Goal: Task Accomplishment & Management: Complete application form

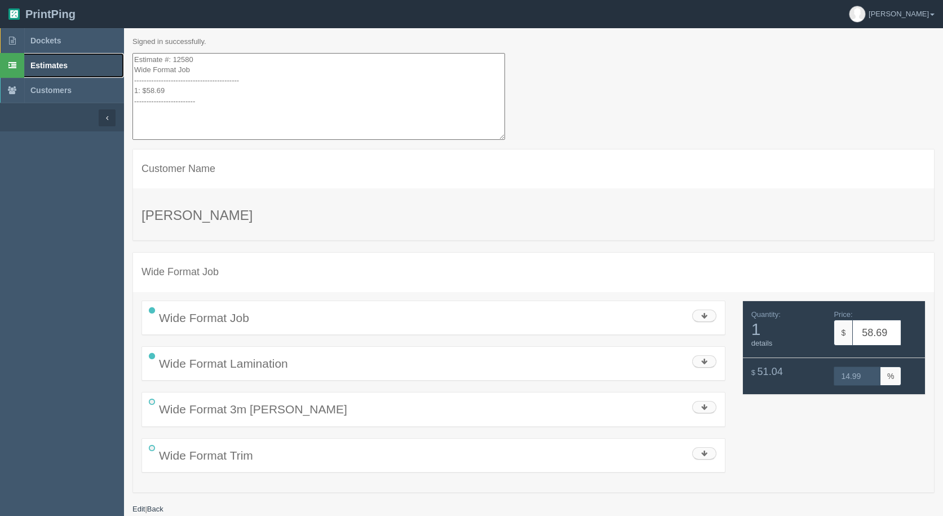
click at [52, 66] on span "Estimates" at bounding box center [48, 65] width 37 height 9
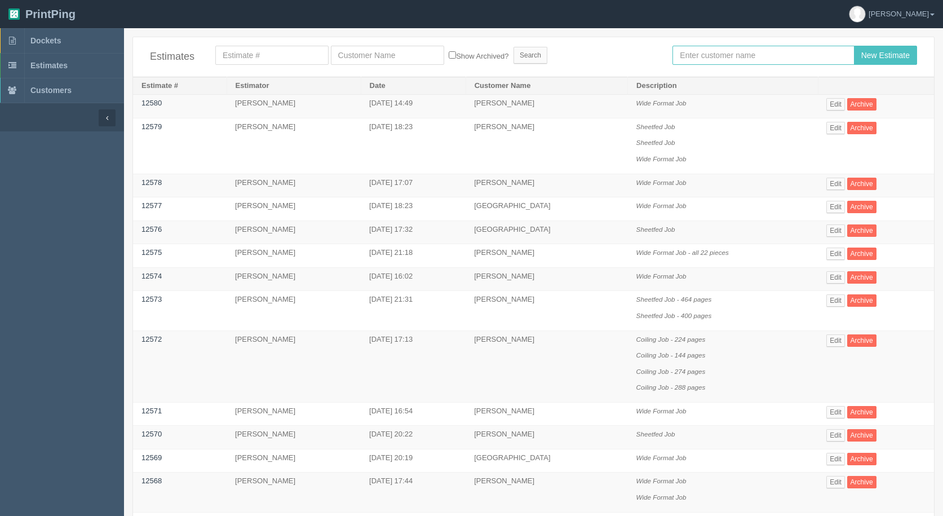
click at [738, 57] on input "text" at bounding box center [762, 55] width 181 height 19
type input "[GEOGRAPHIC_DATA]"
click at [854, 46] on input "New Estimate" at bounding box center [885, 55] width 63 height 19
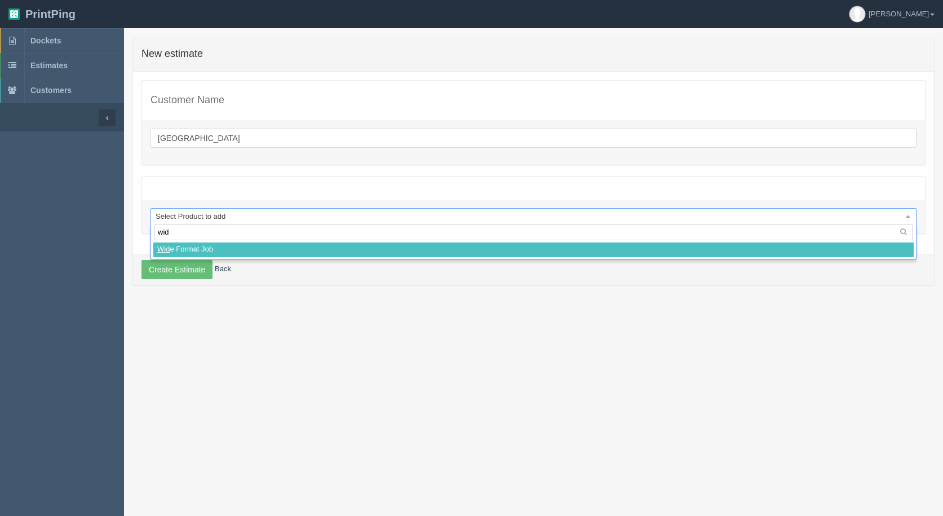
type input "wide"
select select
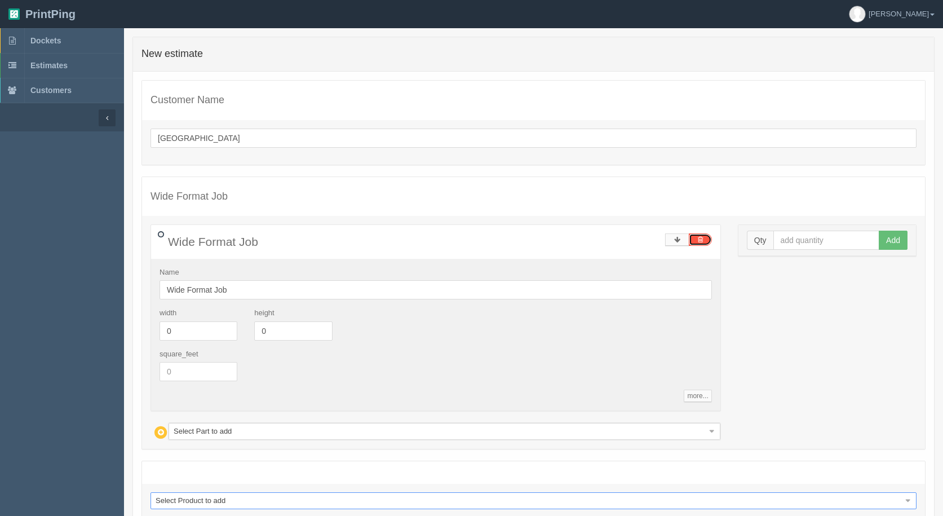
click at [696, 239] on link at bounding box center [700, 239] width 23 height 12
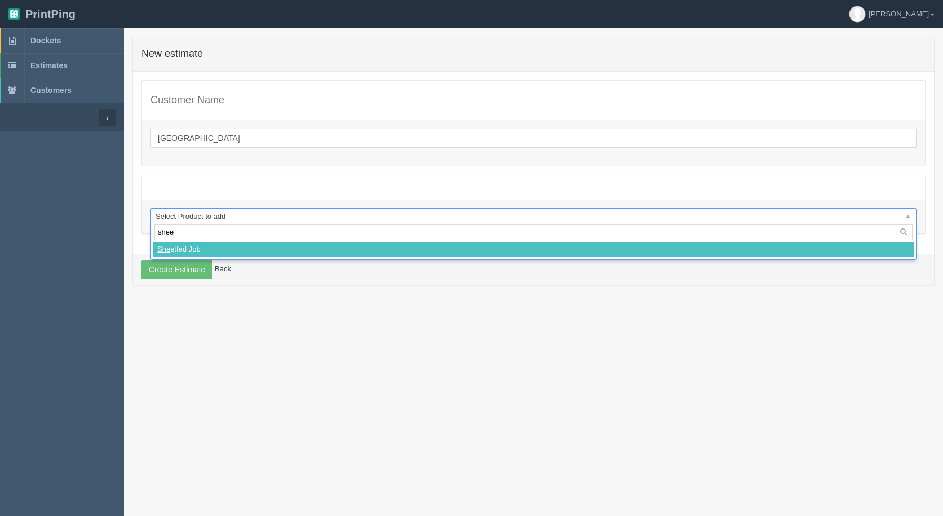
type input "sheet"
select select
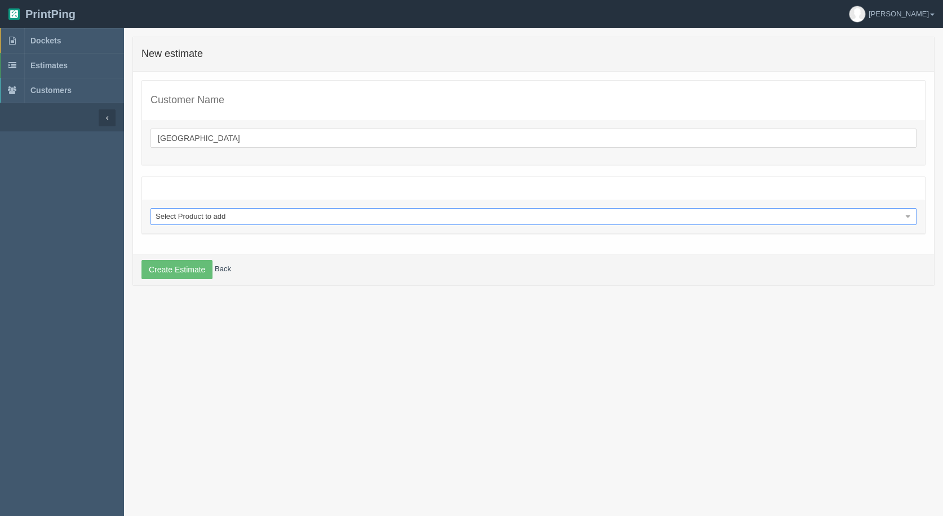
select select "0"
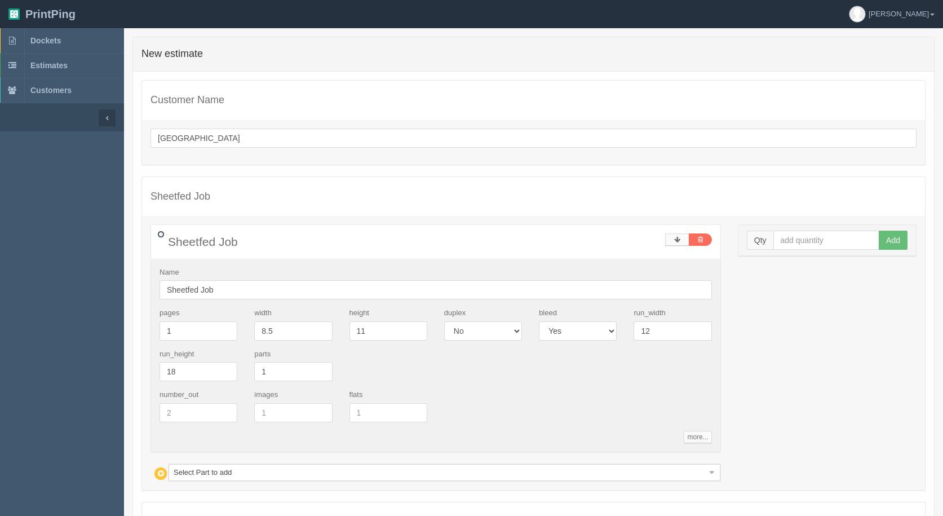
click at [332, 330] on div "width 8.5" at bounding box center [293, 324] width 95 height 33
drag, startPoint x: 300, startPoint y: 334, endPoint x: 174, endPoint y: 347, distance: 127.5
click at [175, 347] on div "pages 1 width 8.5 height 11 duplex Yes No bleed Yes No run_width 12 run_height …" at bounding box center [435, 349] width 569 height 82
type input "3.5"
type input "2"
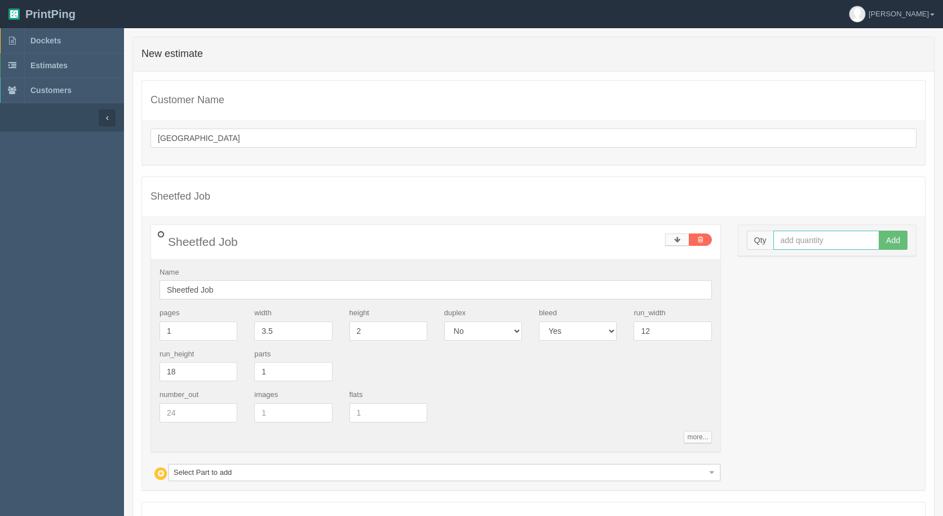
click at [832, 241] on input "text" at bounding box center [826, 239] width 107 height 19
type input "500"
click at [878, 230] on button "Add" at bounding box center [892, 239] width 29 height 19
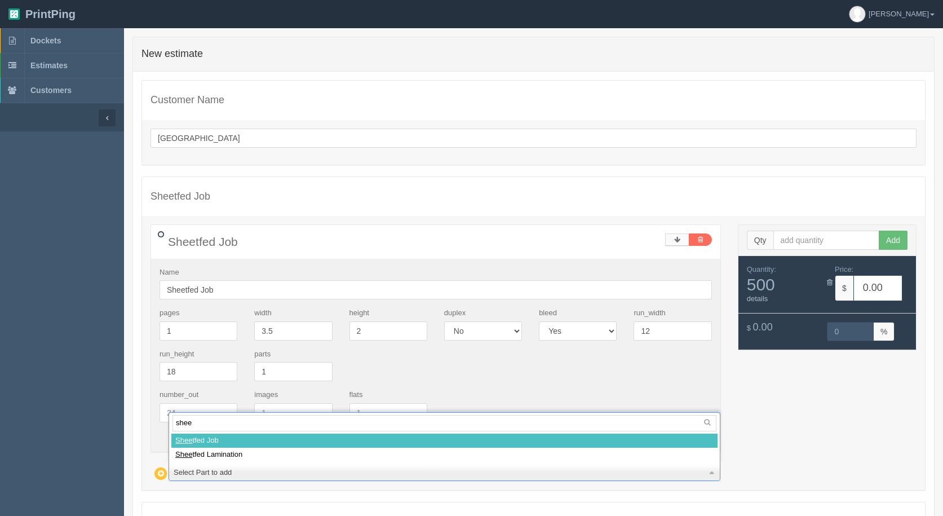
type input "sheet"
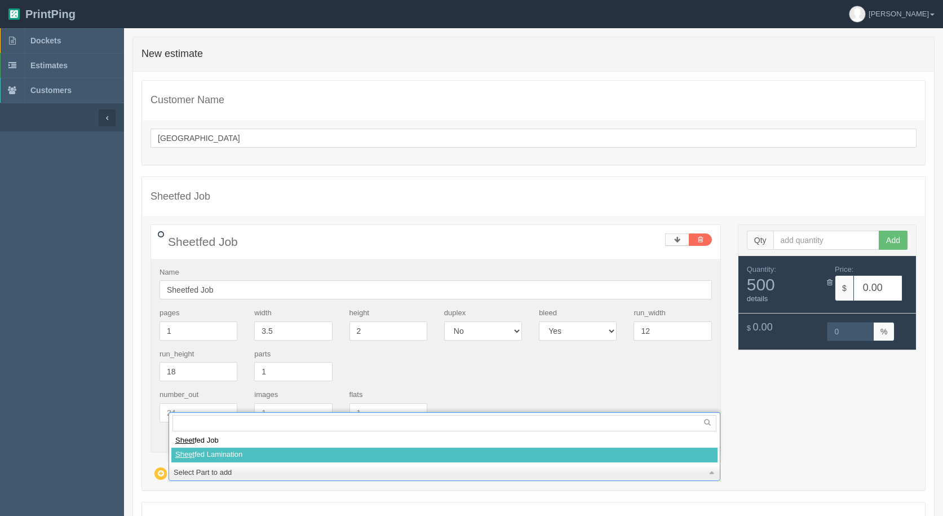
select select
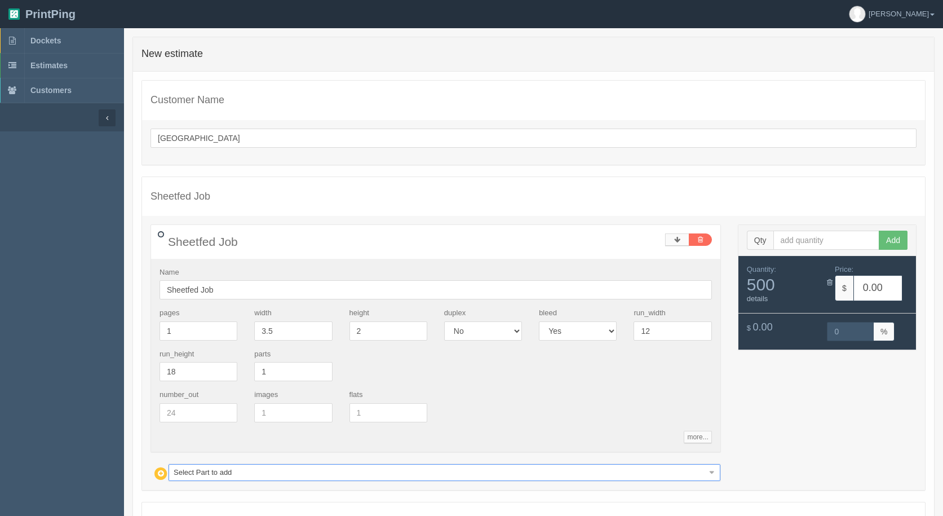
type input "22.18"
type input "15.04"
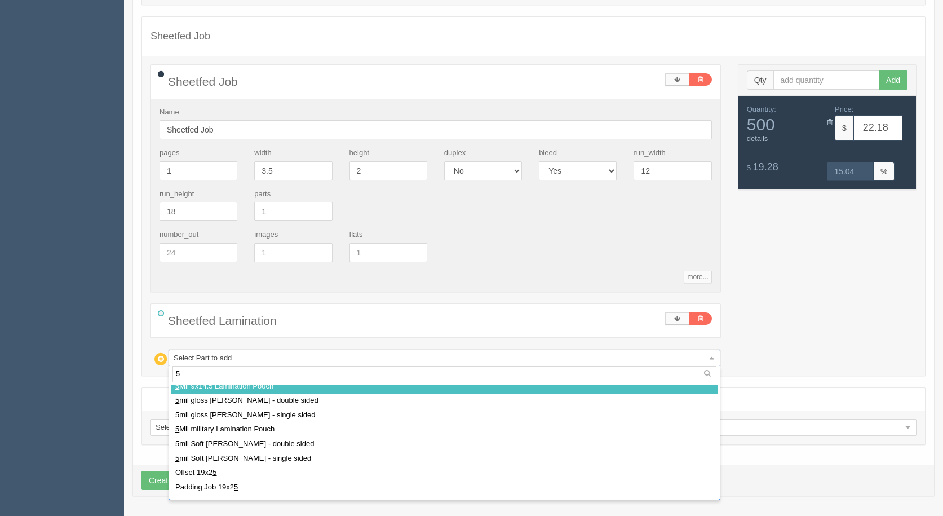
scroll to position [103, 0]
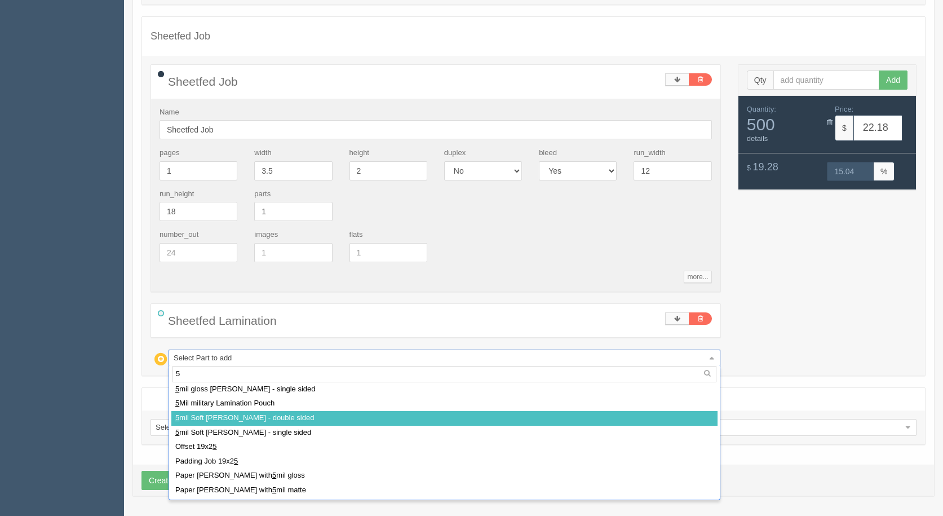
type input "5"
select select
type input "48.21"
type input "15.00"
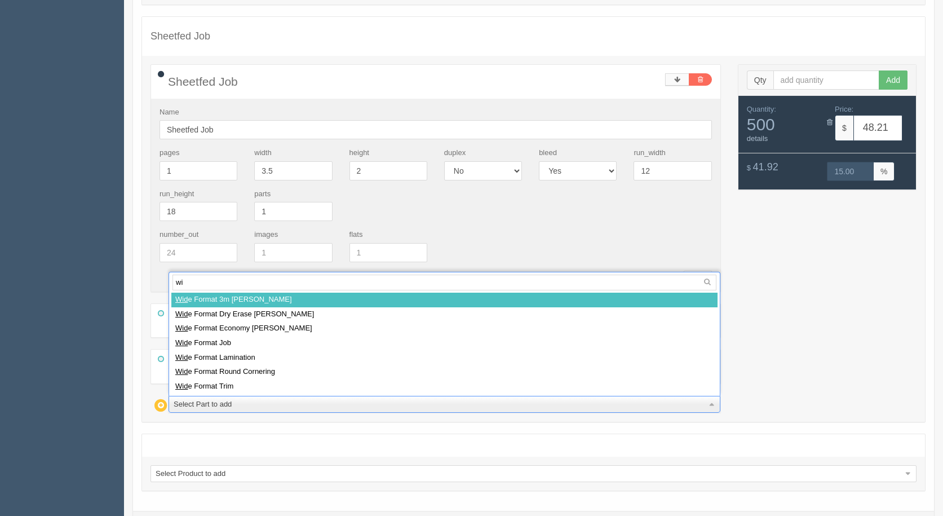
type input "w"
type input "cut"
select select
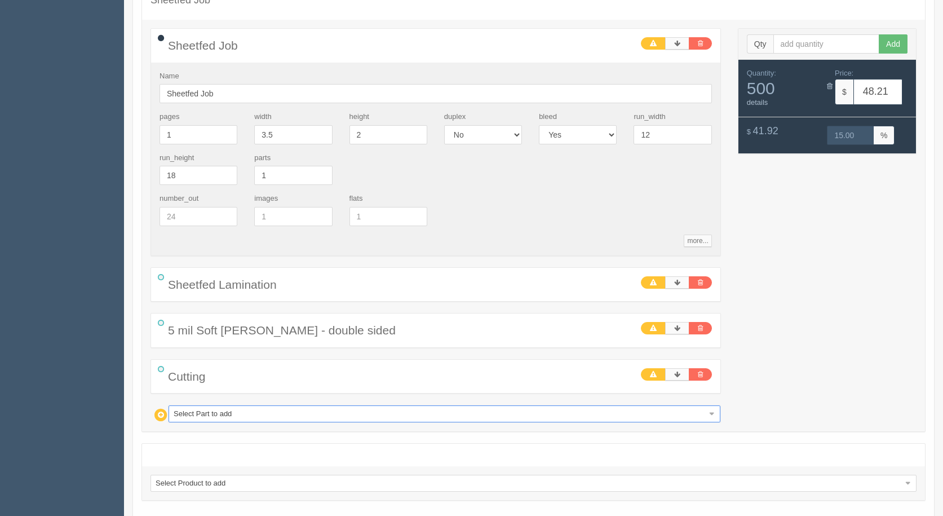
scroll to position [216, 0]
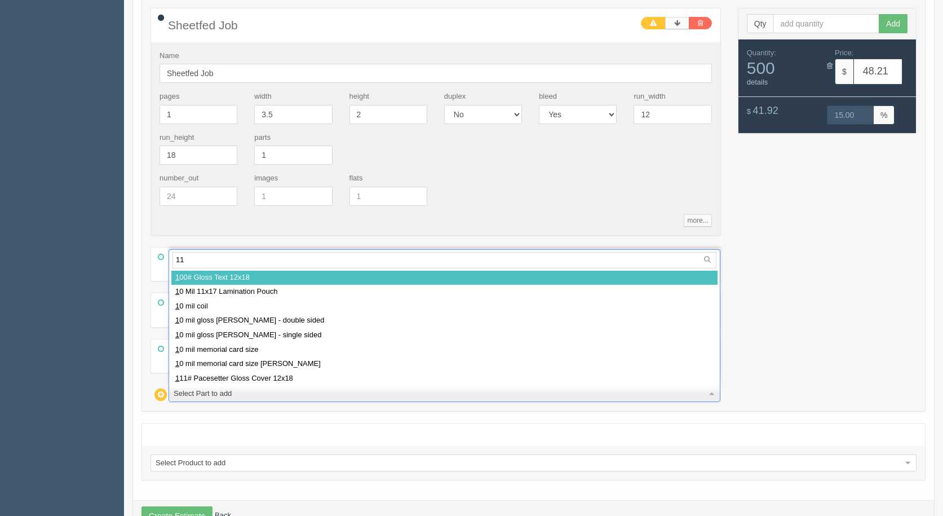
type input "111"
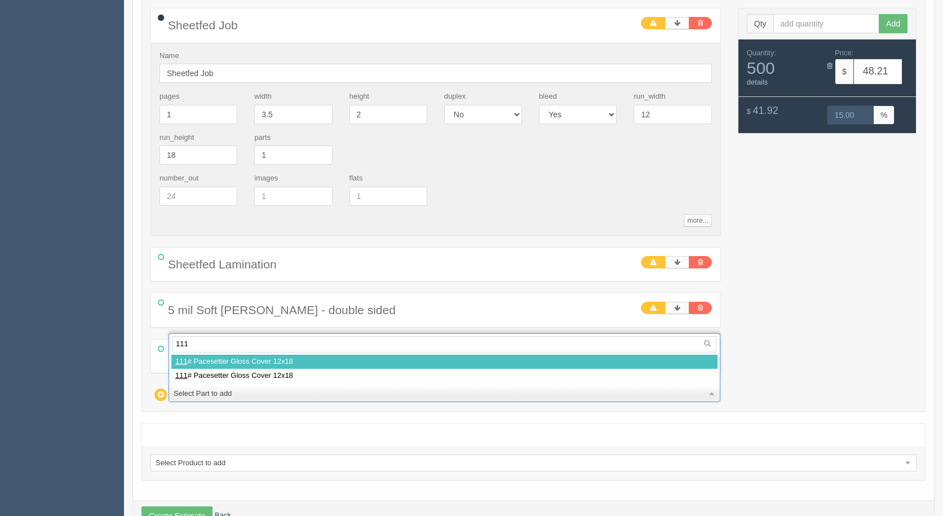
select select
type input "53.41"
type input "19.97"
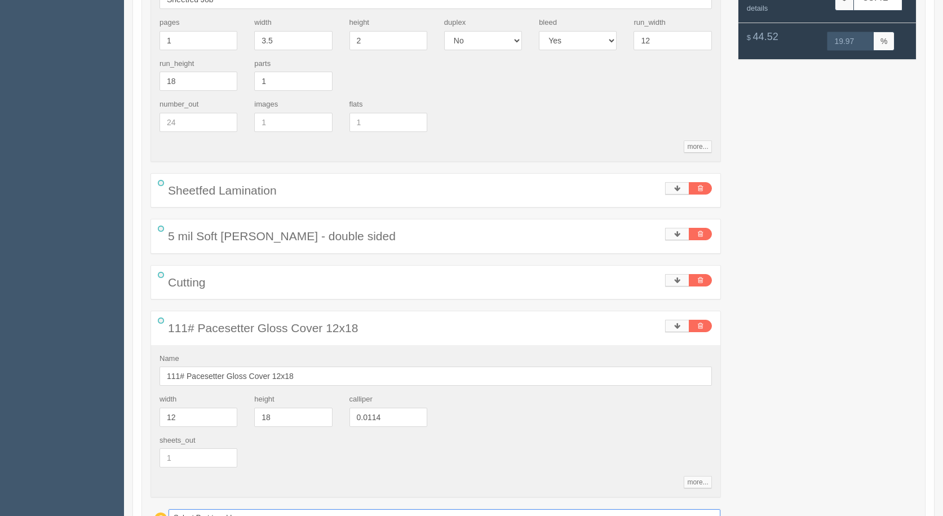
scroll to position [442, 0]
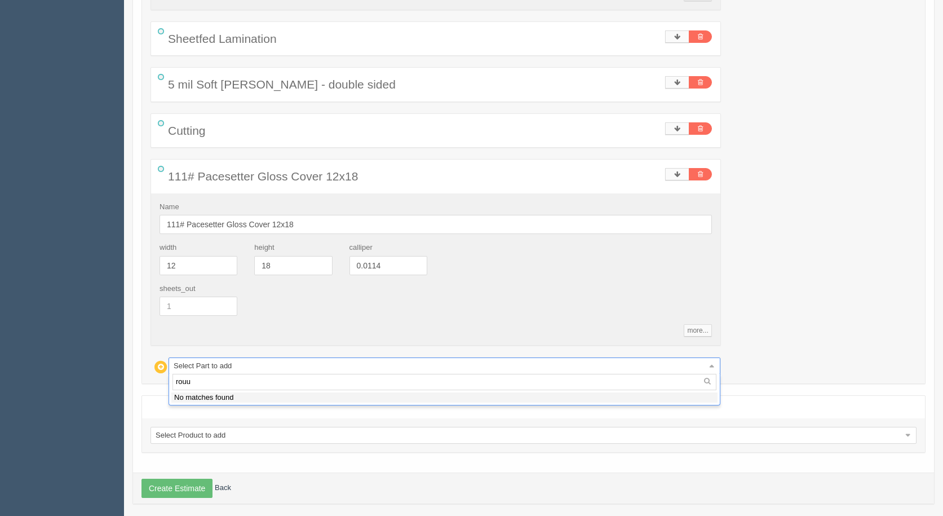
type input "rou"
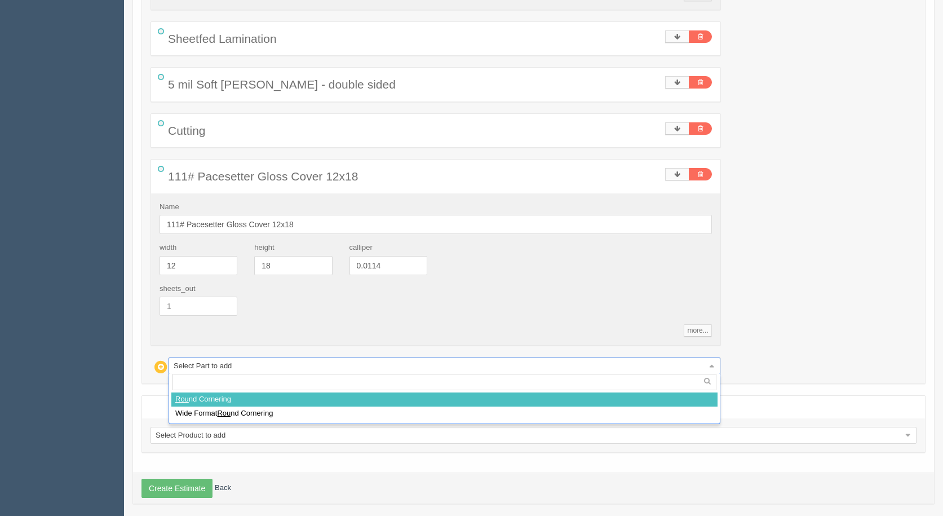
select select
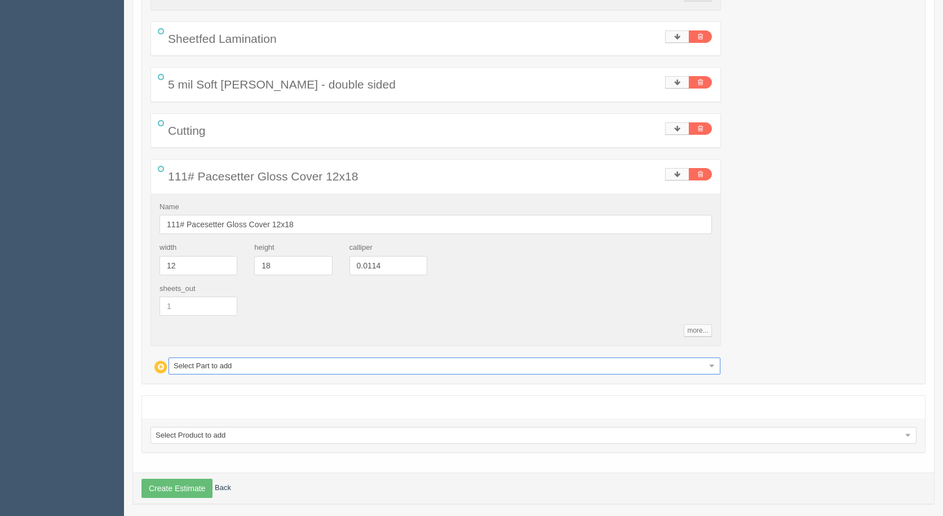
type input "62.38"
type input "19.23"
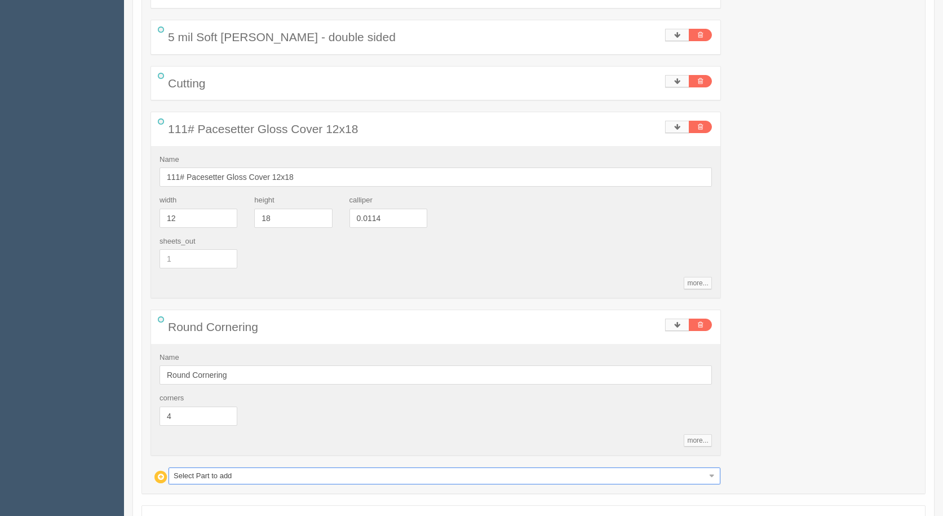
scroll to position [607, 0]
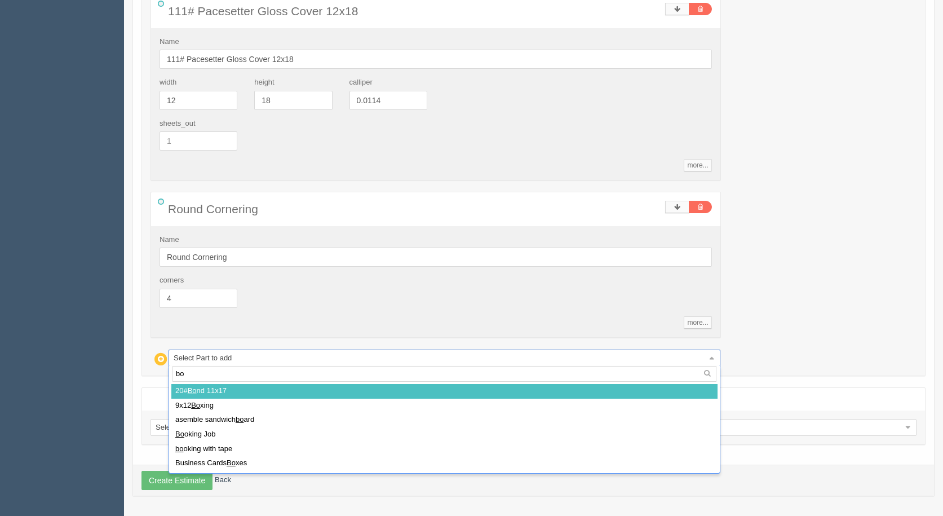
type input "box"
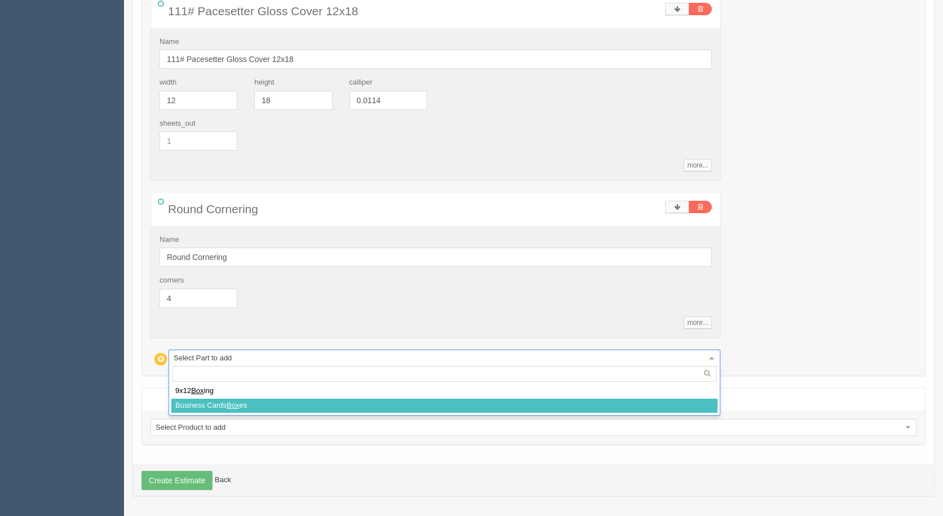
select select
type input "64.37"
type input "19.09"
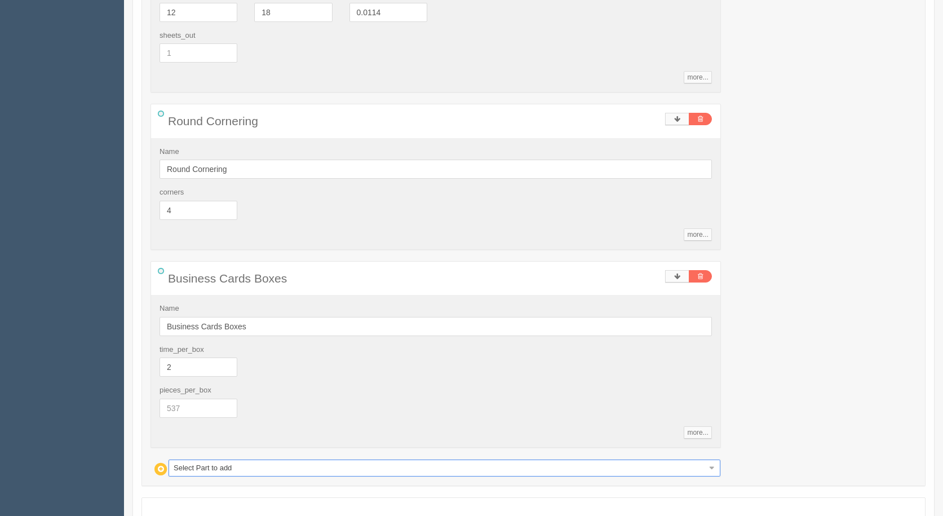
scroll to position [720, 0]
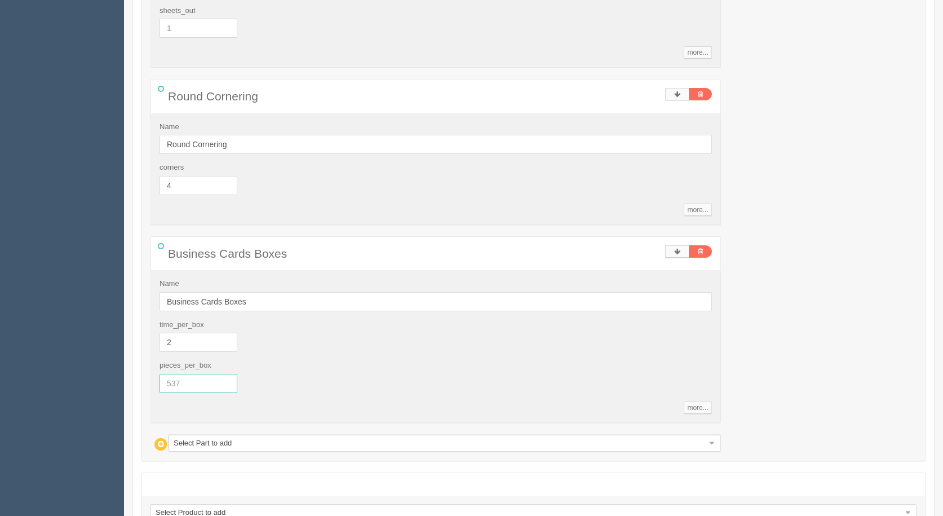
drag, startPoint x: 183, startPoint y: 378, endPoint x: 58, endPoint y: 347, distance: 128.9
type input "250"
type input "66.37"
type input "18.96"
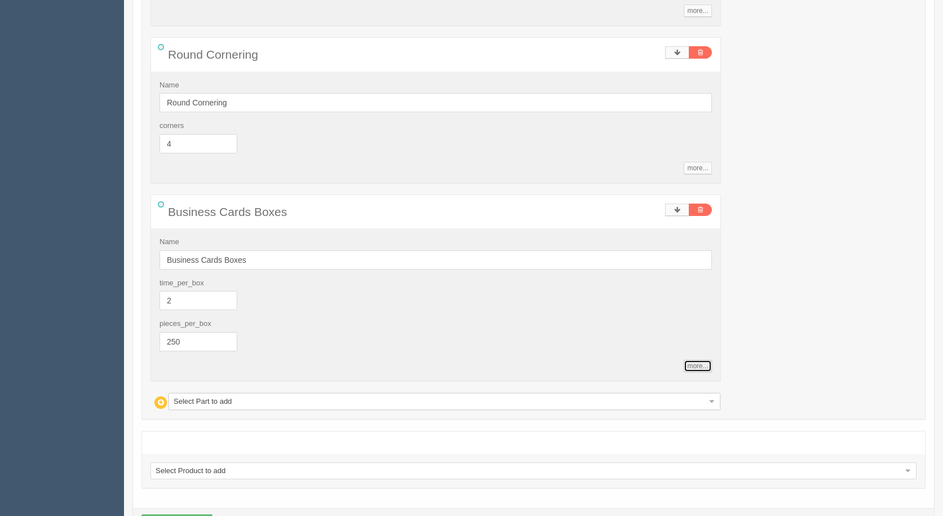
scroll to position [805, 0]
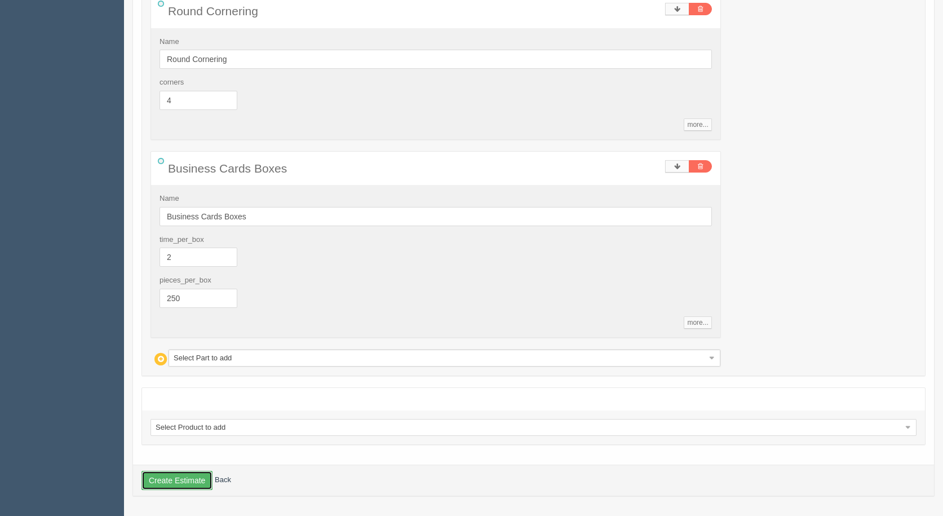
click at [160, 482] on button "Create Estimate" at bounding box center [176, 480] width 71 height 19
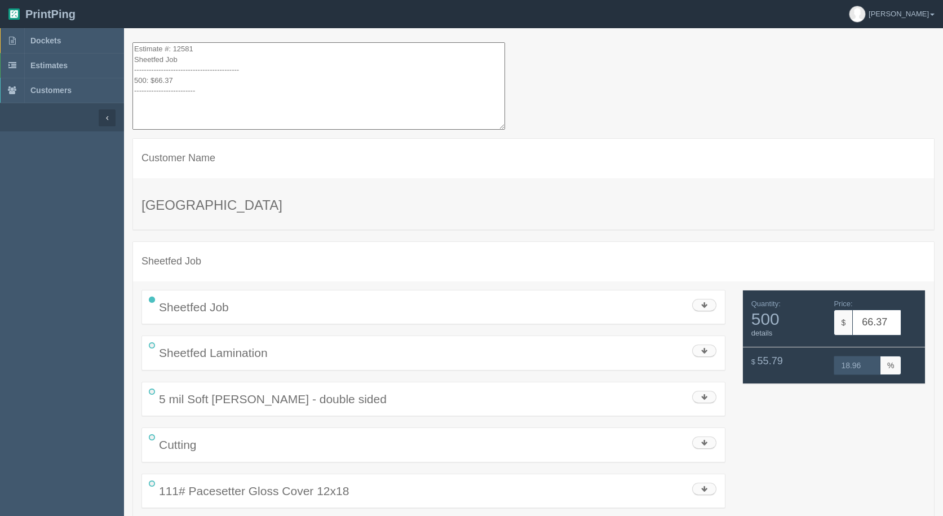
drag, startPoint x: 202, startPoint y: 105, endPoint x: 141, endPoint y: 20, distance: 104.5
click at [97, 0] on html "PrintPing Gerry Administration Edit account ( info@allrushbindery.com ) Logout …" at bounding box center [471, 325] width 943 height 650
